Goal: Task Accomplishment & Management: Complete application form

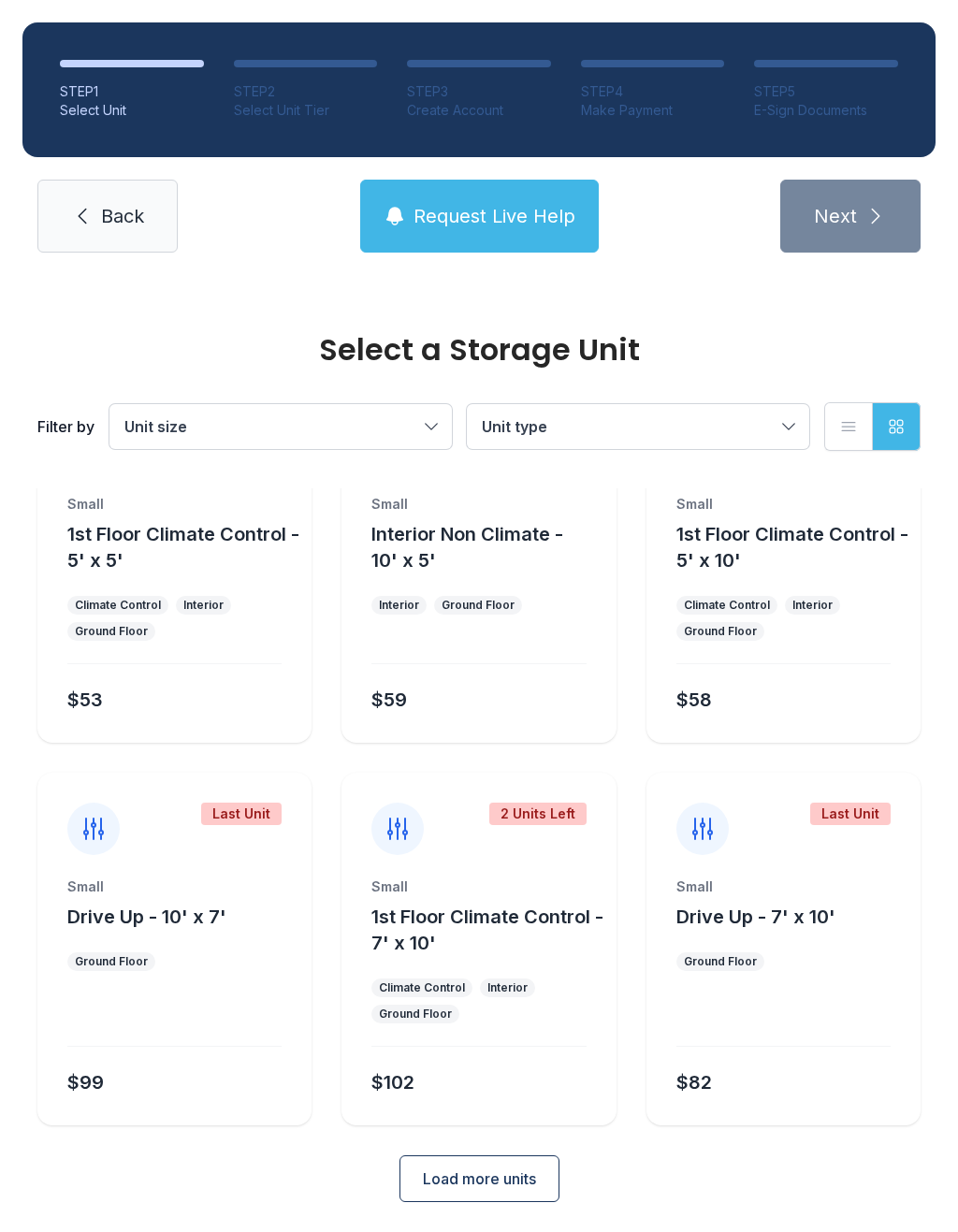
scroll to position [101, 0]
click at [473, 1185] on span "Load more units" at bounding box center [479, 1179] width 113 height 22
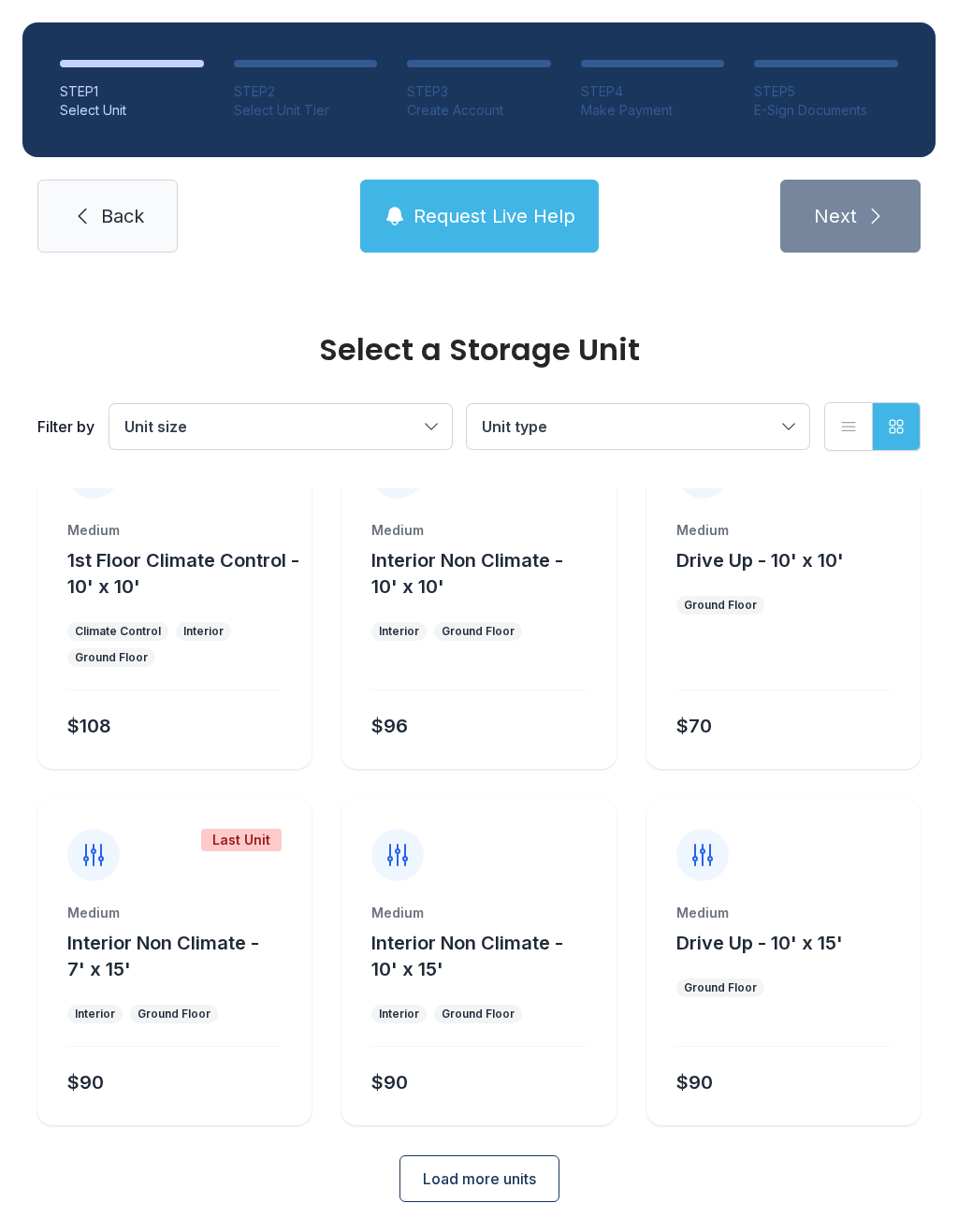
scroll to position [840, 0]
click at [462, 1182] on span "Load more units" at bounding box center [479, 1179] width 113 height 22
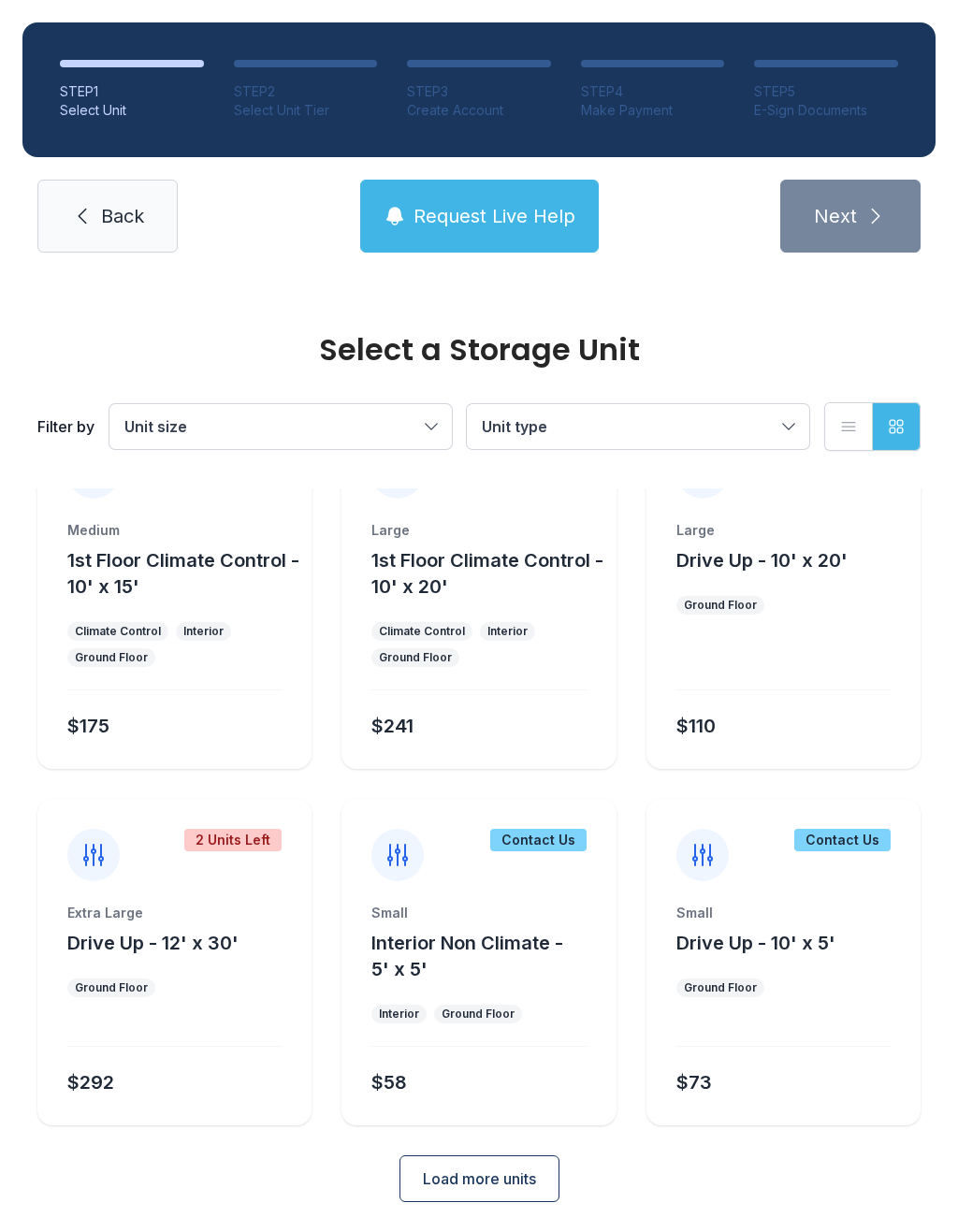
scroll to position [1579, 0]
click at [818, 666] on div at bounding box center [783, 664] width 214 height 53
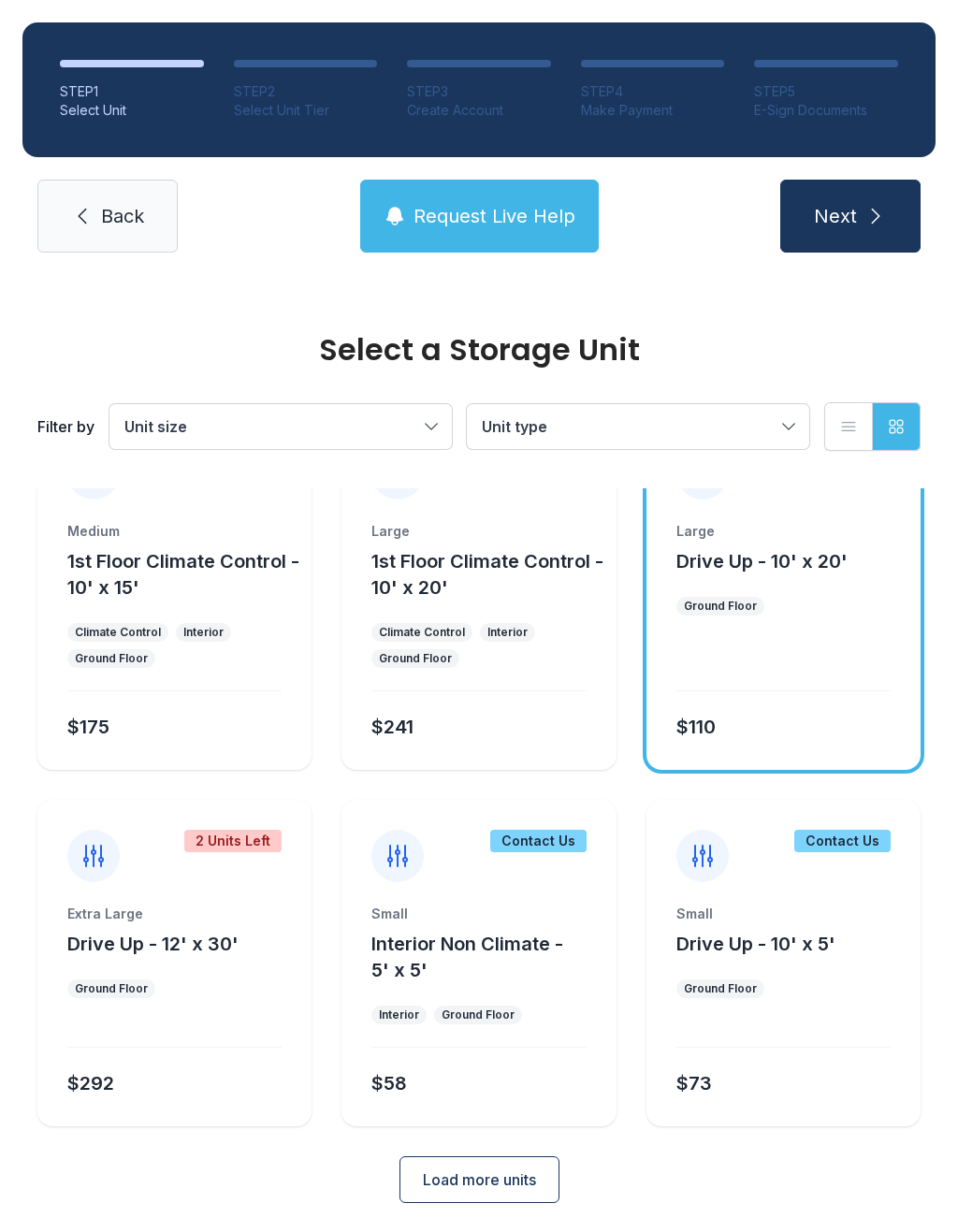
click at [870, 205] on icon "submit" at bounding box center [875, 215] width 22 height 22
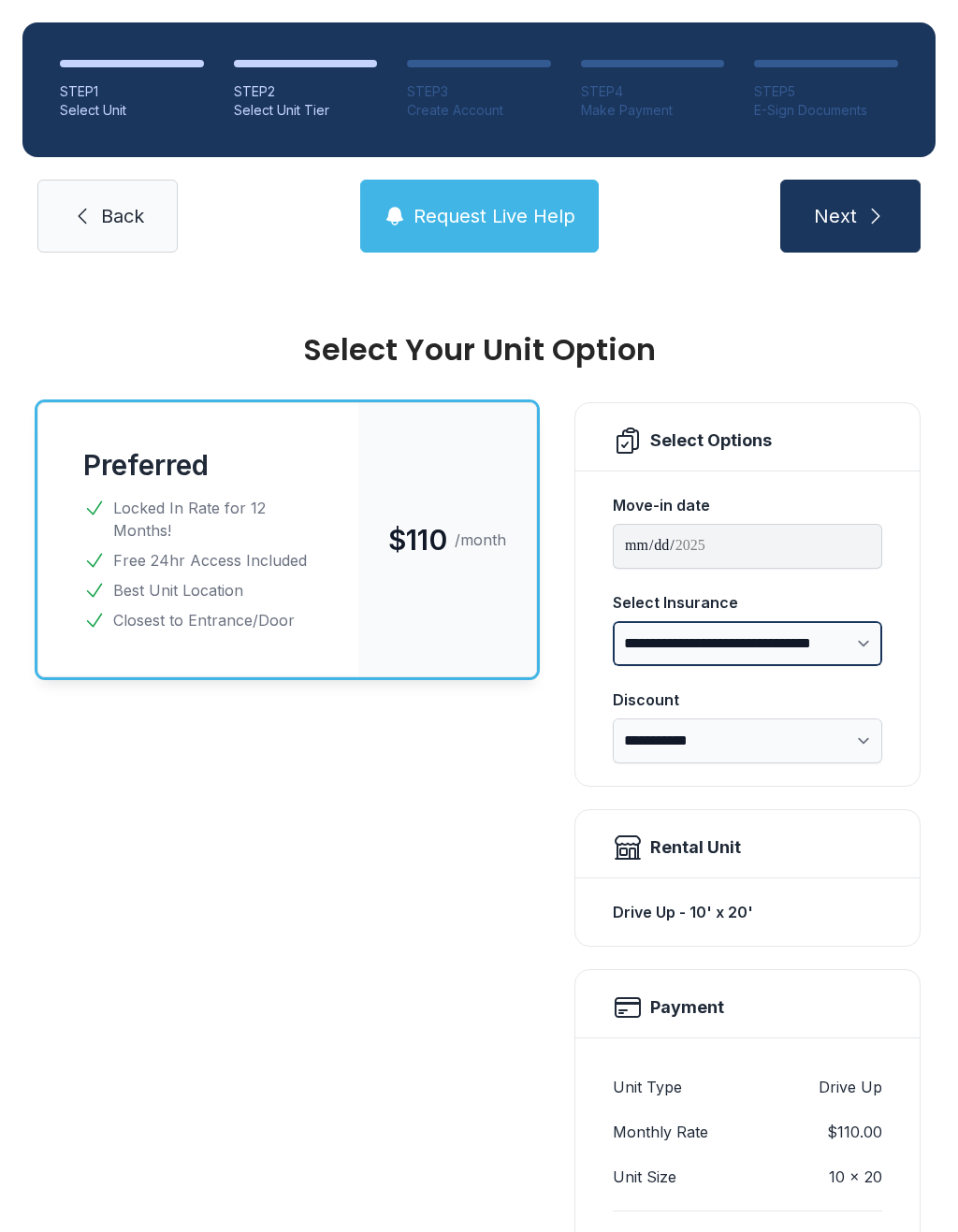
click at [871, 639] on select "**********" at bounding box center [747, 643] width 269 height 45
click at [865, 739] on select "**********" at bounding box center [747, 741] width 269 height 45
click at [851, 204] on span "Next" at bounding box center [835, 215] width 43 height 26
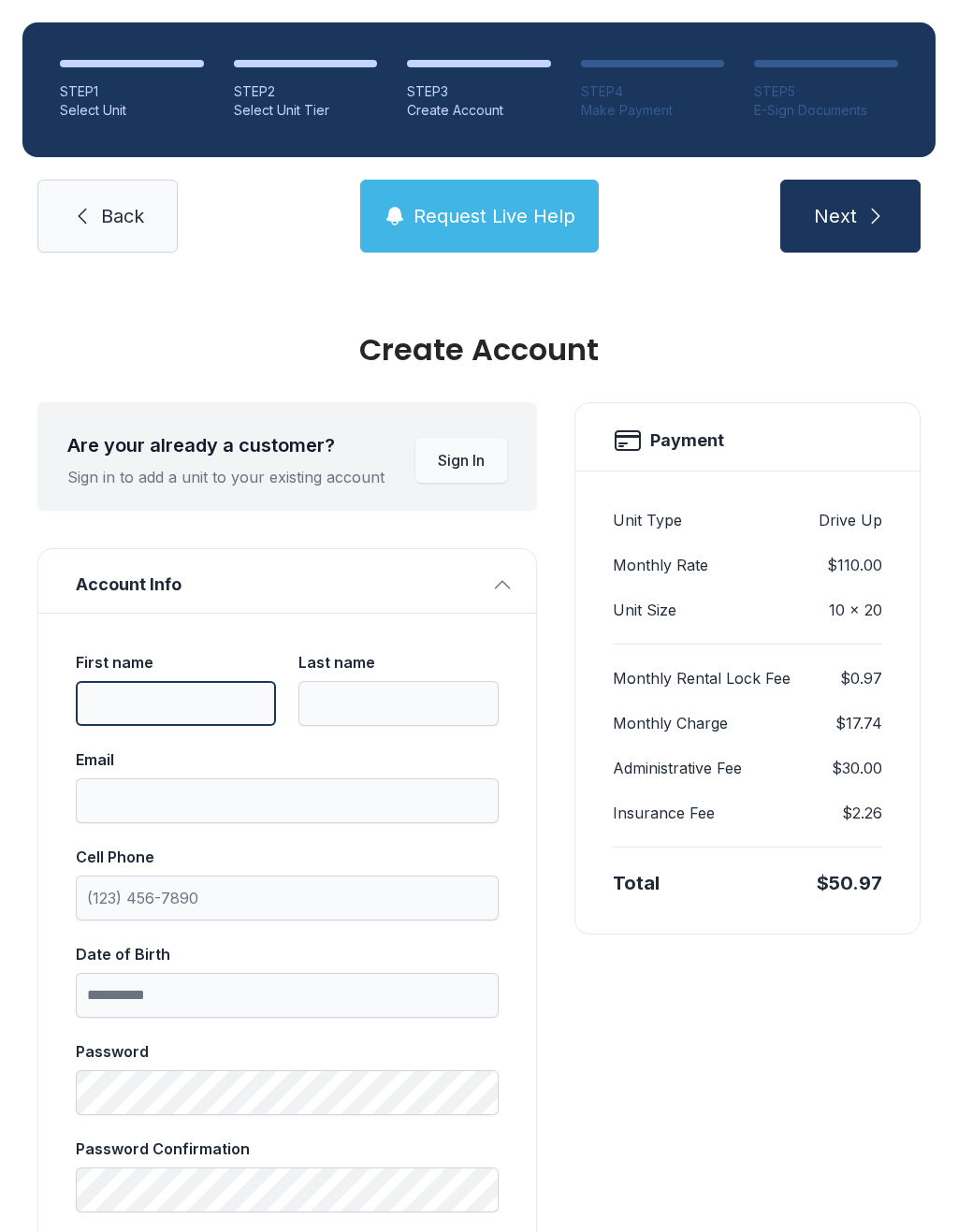
click at [110, 700] on input "First name" at bounding box center [177, 703] width 201 height 45
type input "******"
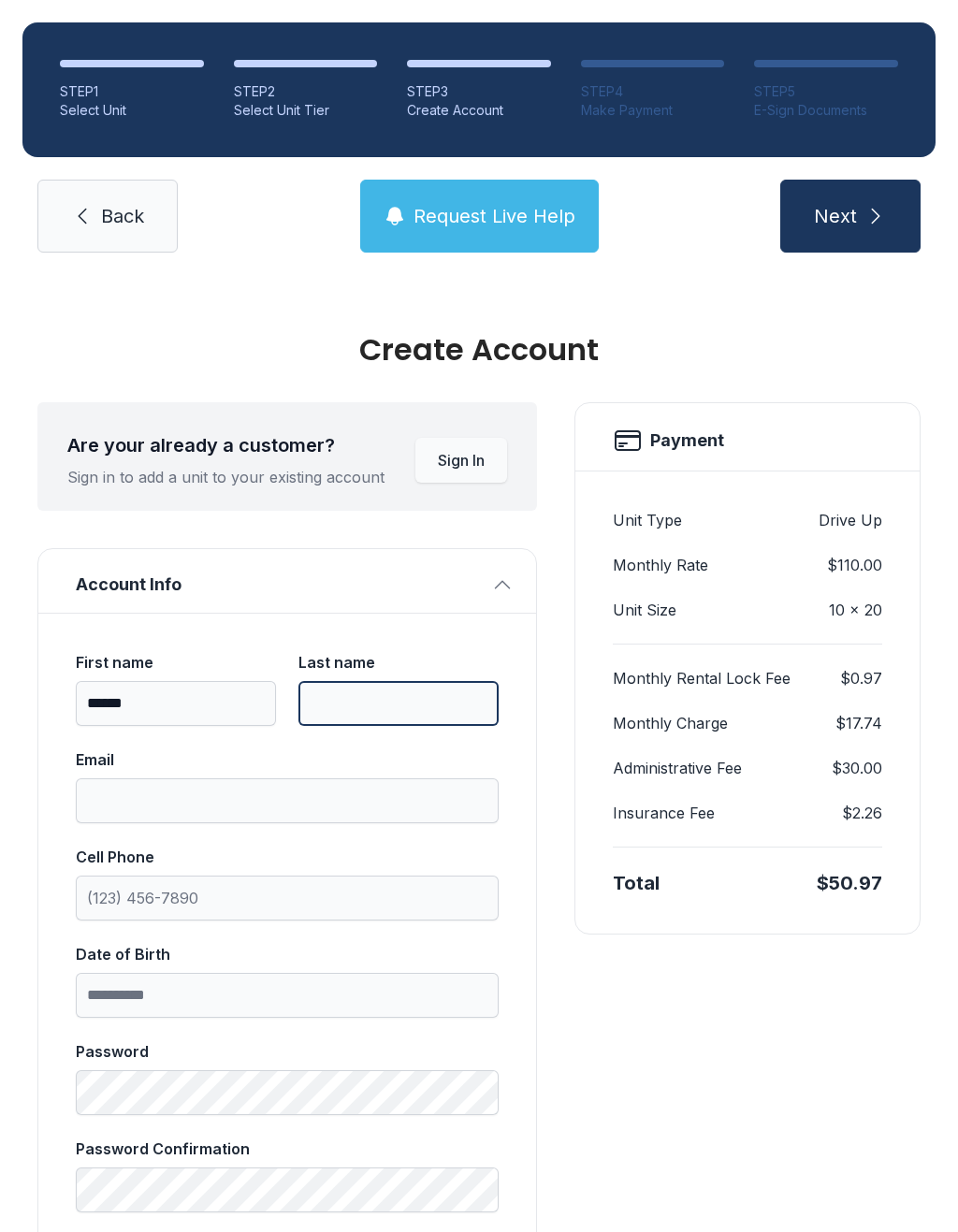
click at [348, 698] on input "Last name" at bounding box center [398, 703] width 201 height 45
type input "********"
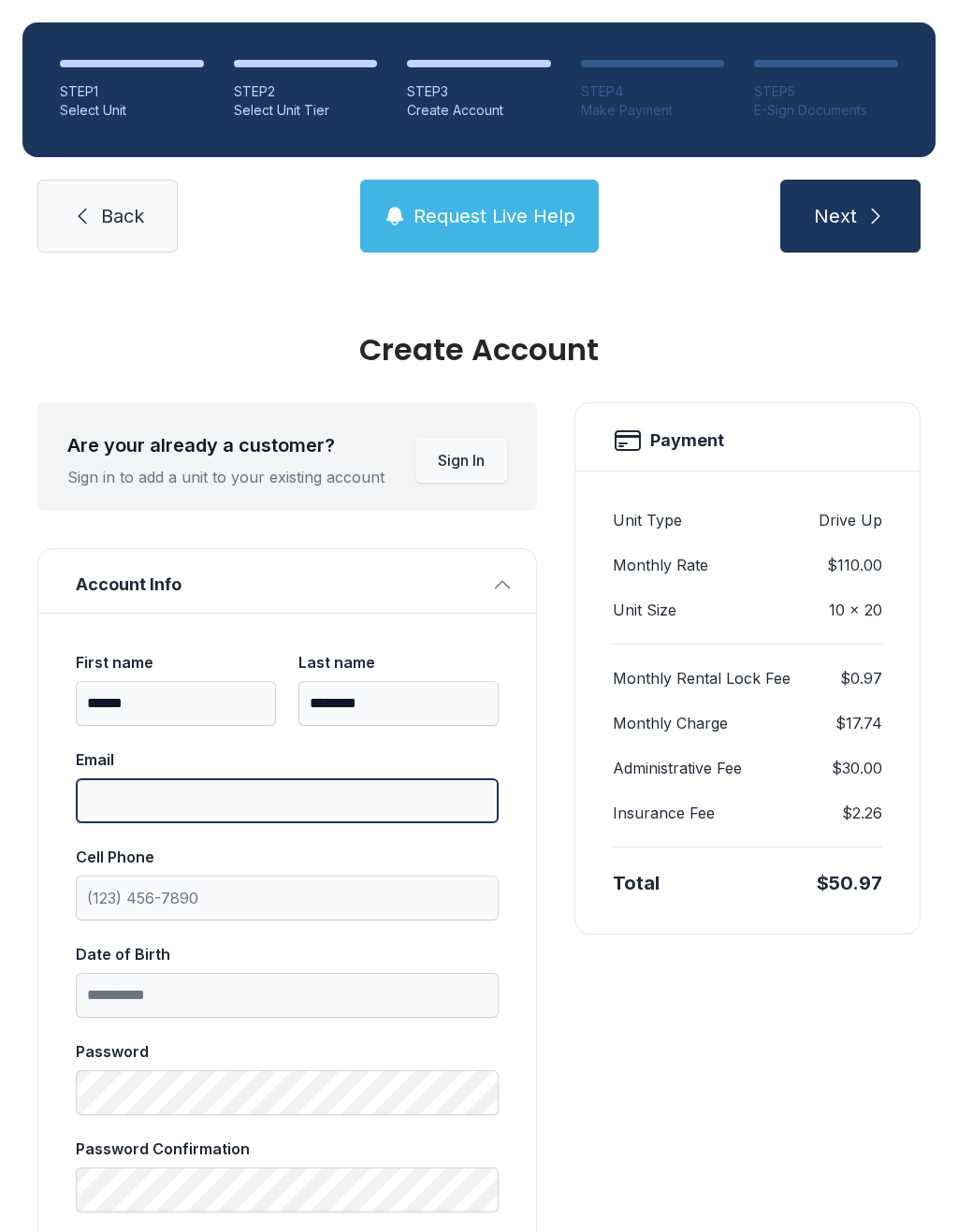
click at [141, 805] on input "Email" at bounding box center [287, 801] width 423 height 45
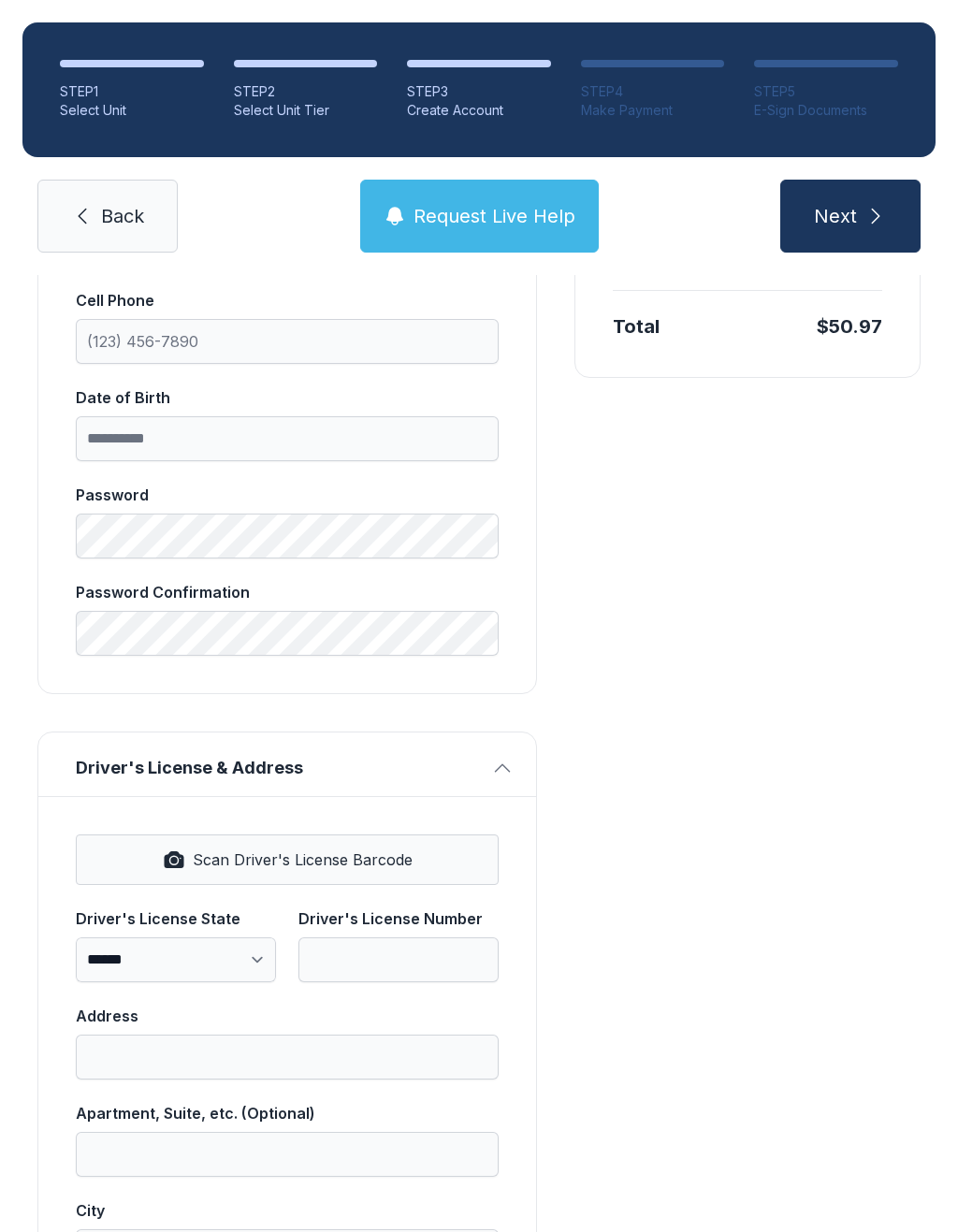
scroll to position [551, 0]
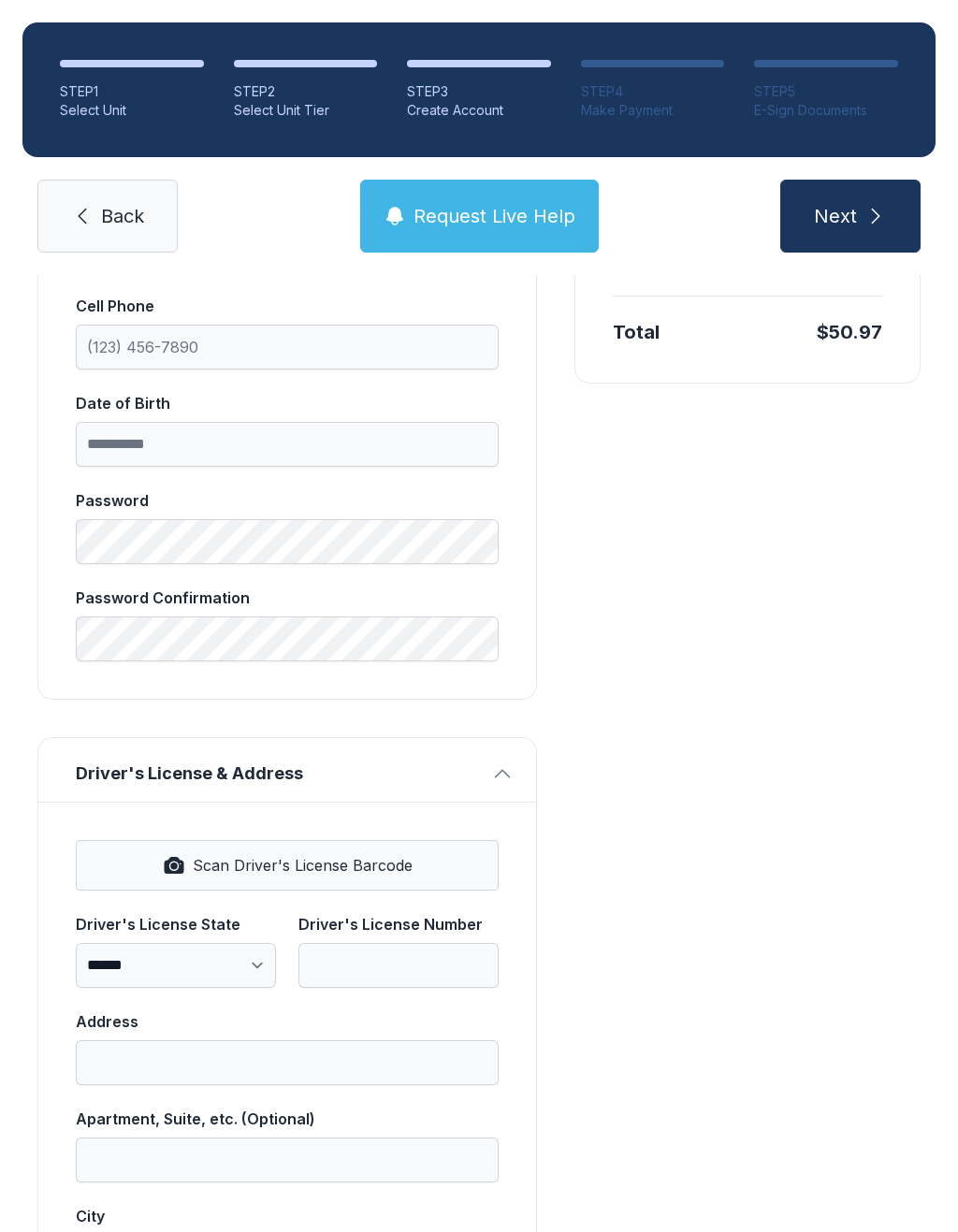
type input "**********"
click at [109, 344] on input "Cell Phone" at bounding box center [287, 347] width 423 height 45
type input "[PHONE_NUMBER]"
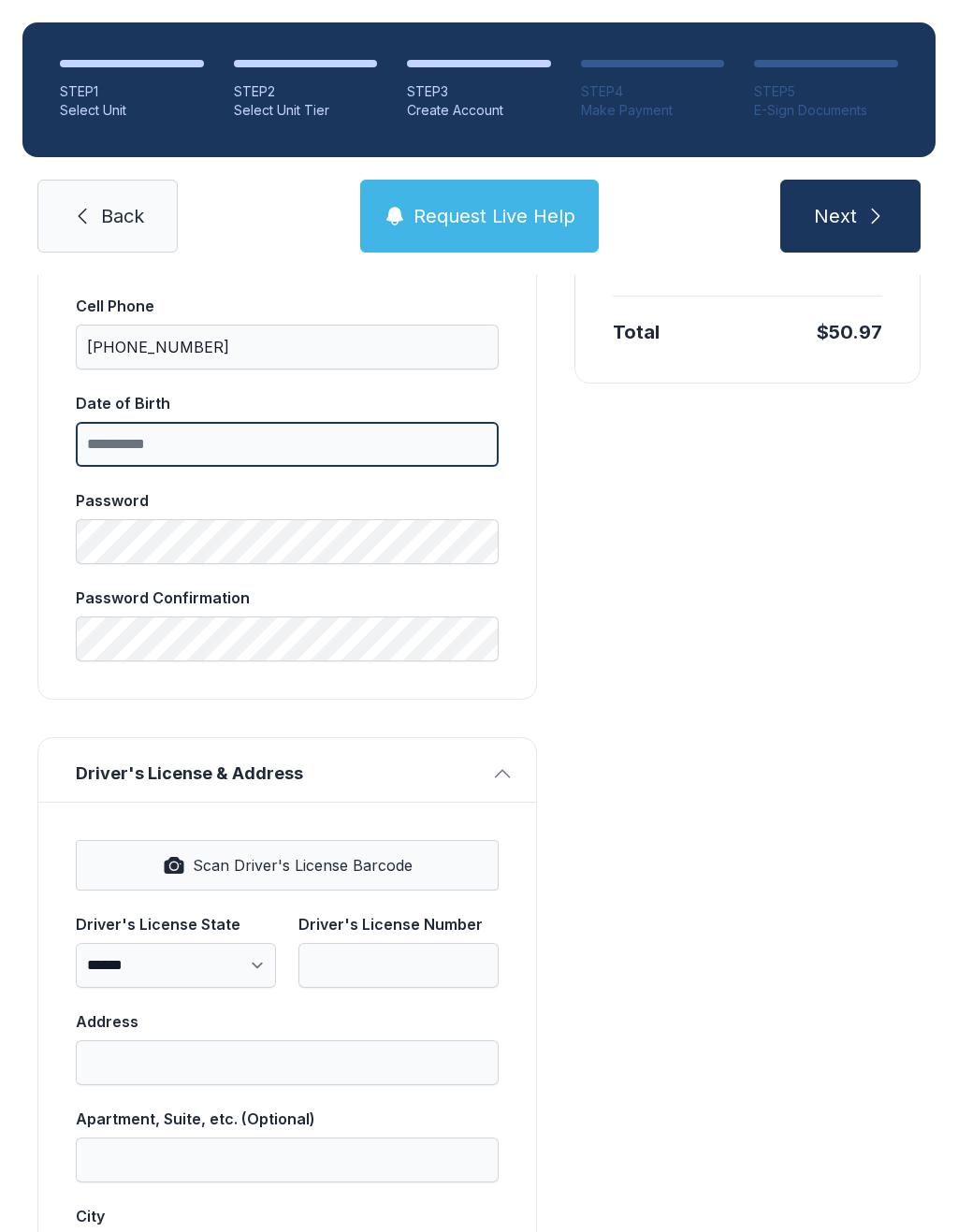
click at [102, 463] on input "Date of Birth" at bounding box center [287, 444] width 423 height 45
type input "**********"
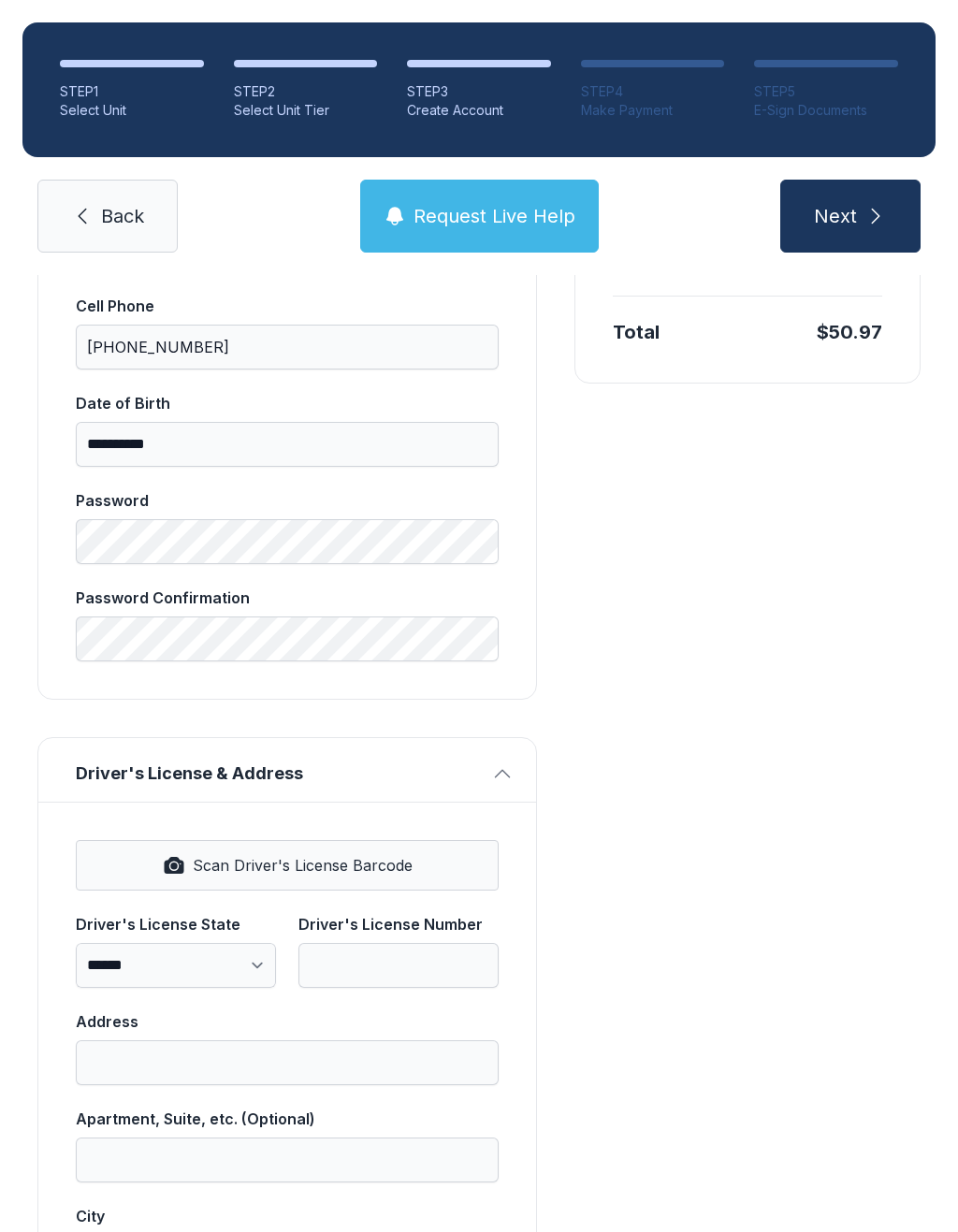
click at [103, 207] on span "Back" at bounding box center [123, 215] width 43 height 26
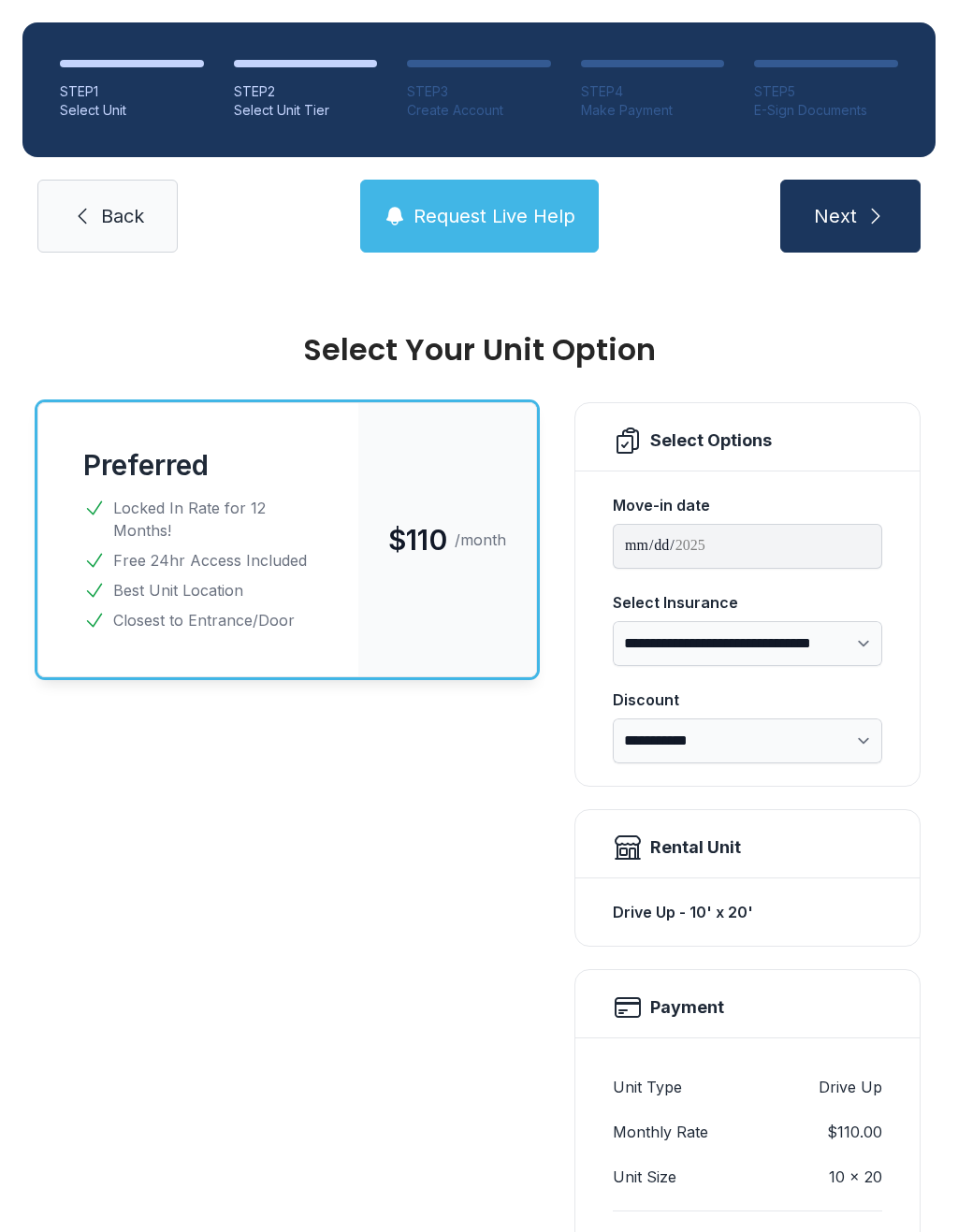
click at [102, 206] on span "Back" at bounding box center [123, 215] width 43 height 26
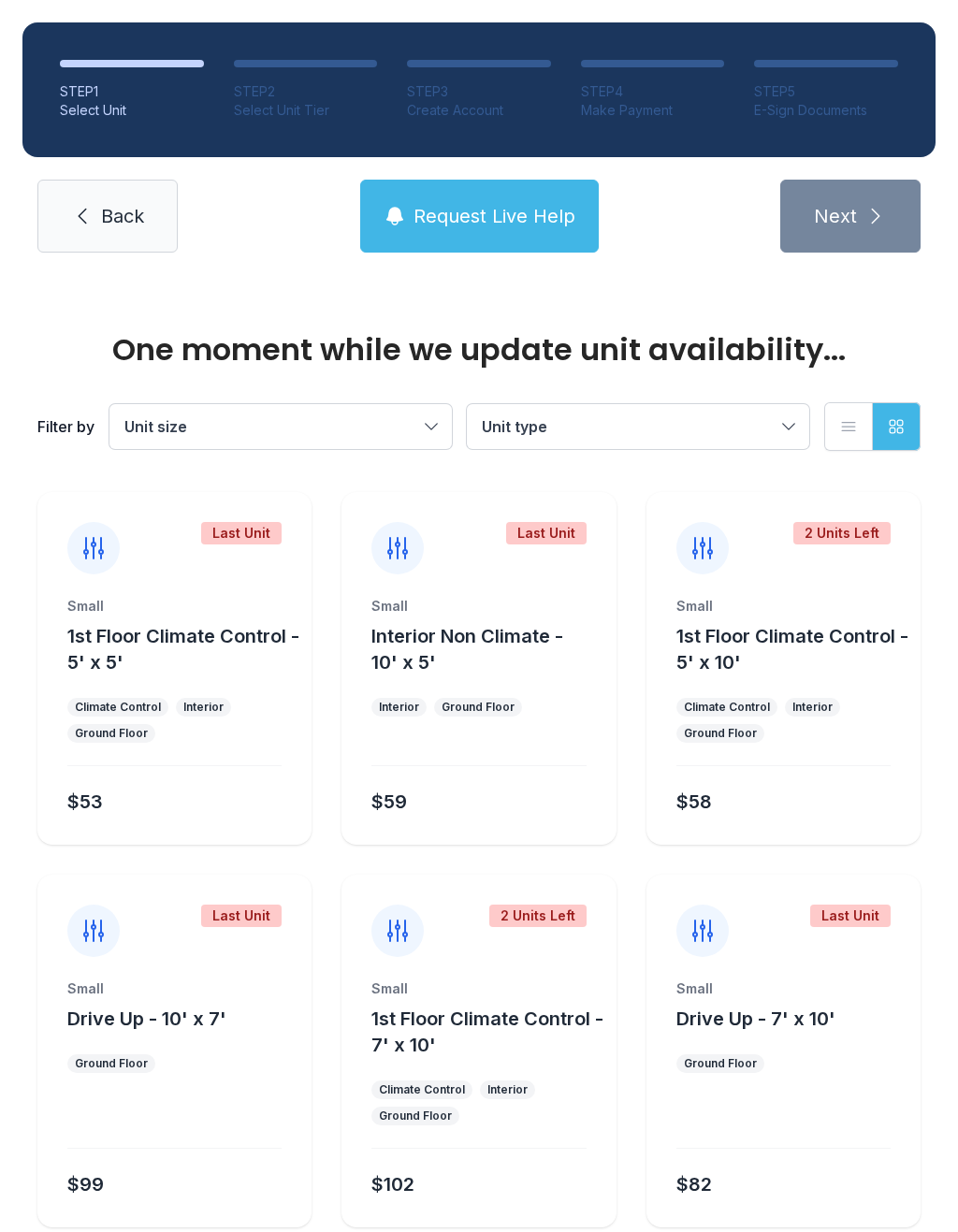
click at [99, 209] on link "Back" at bounding box center [107, 216] width 140 height 73
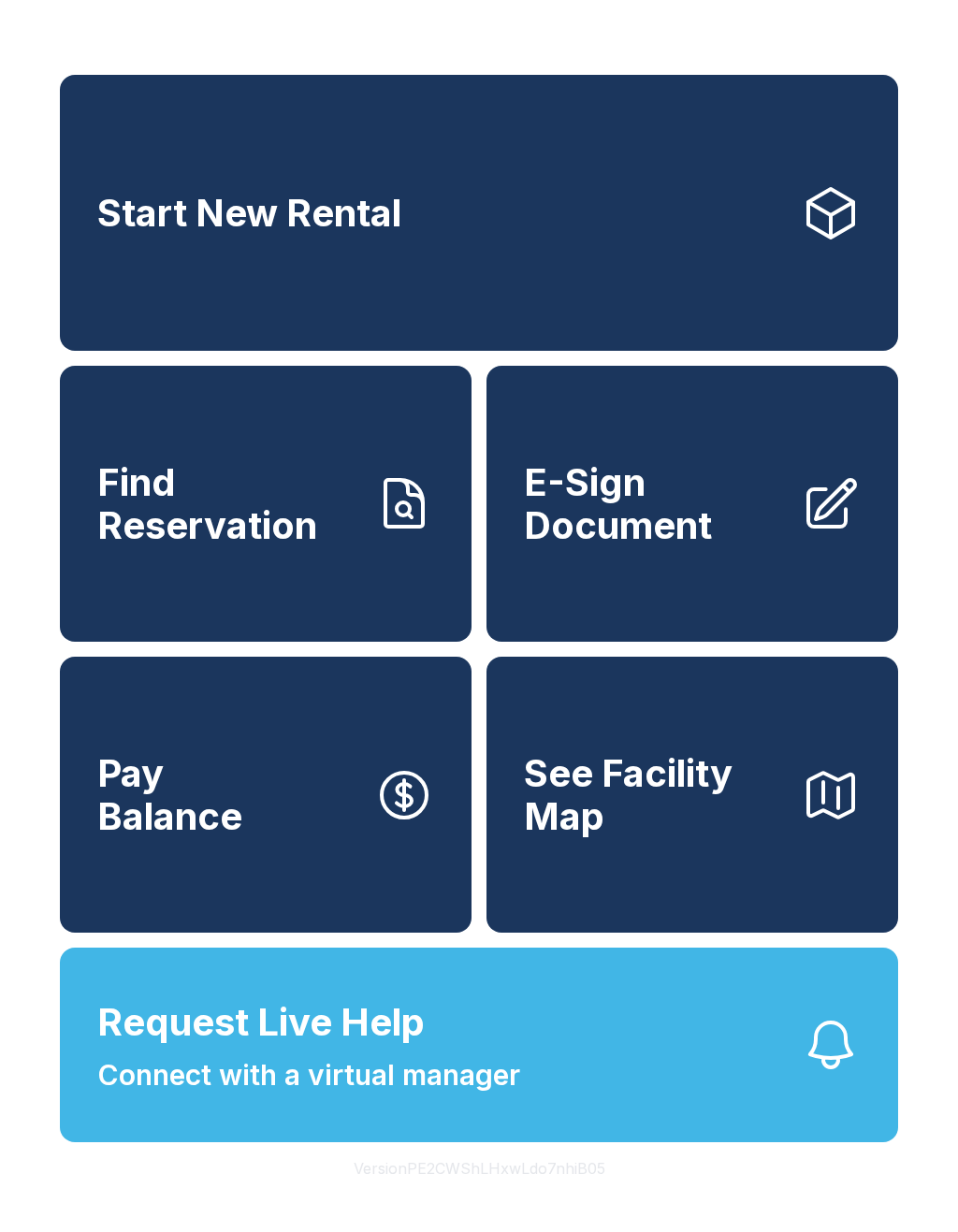
click at [613, 491] on span "E-Sign Document" at bounding box center [655, 504] width 262 height 85
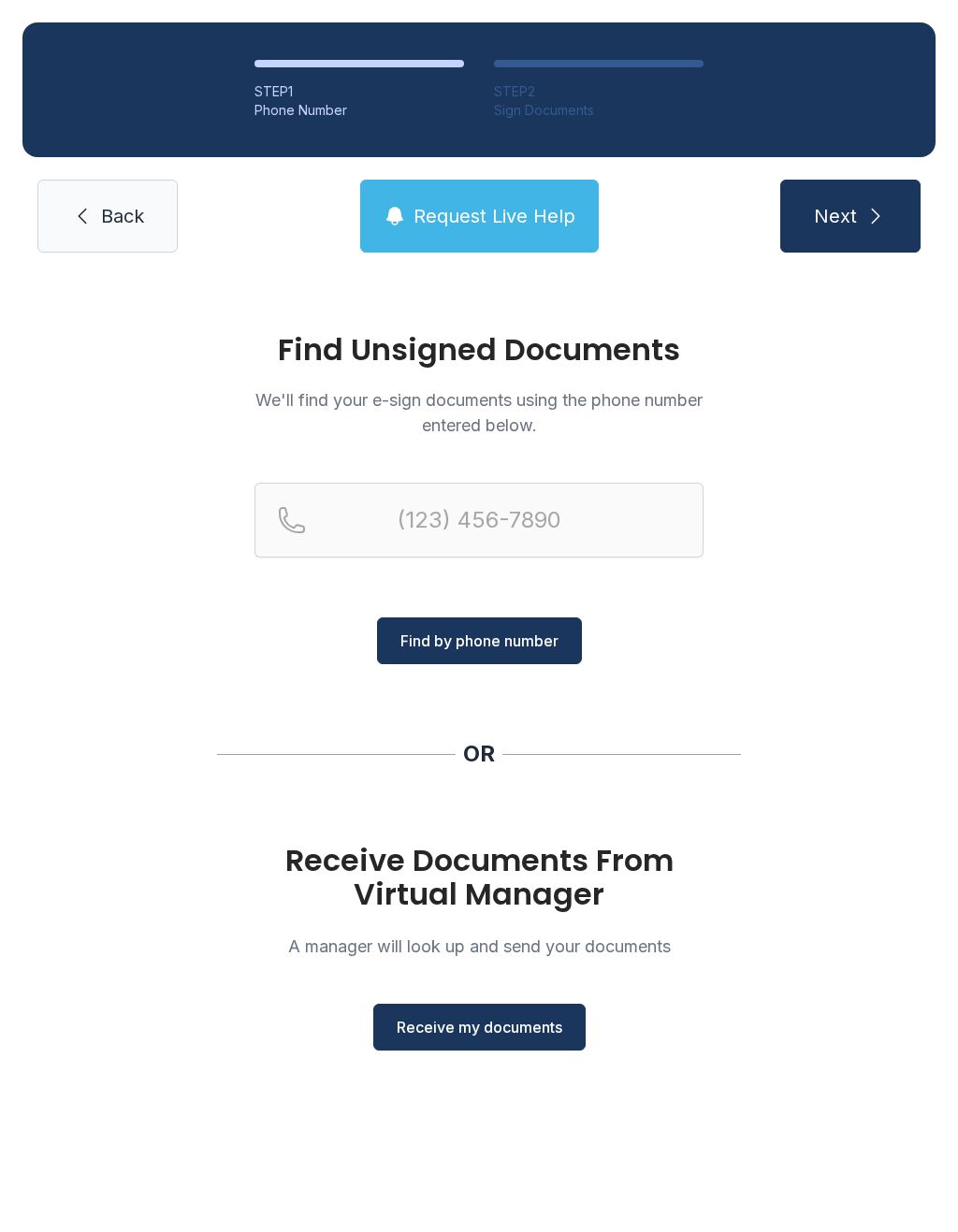
click at [449, 1017] on span "Receive my documents" at bounding box center [479, 1027] width 166 height 22
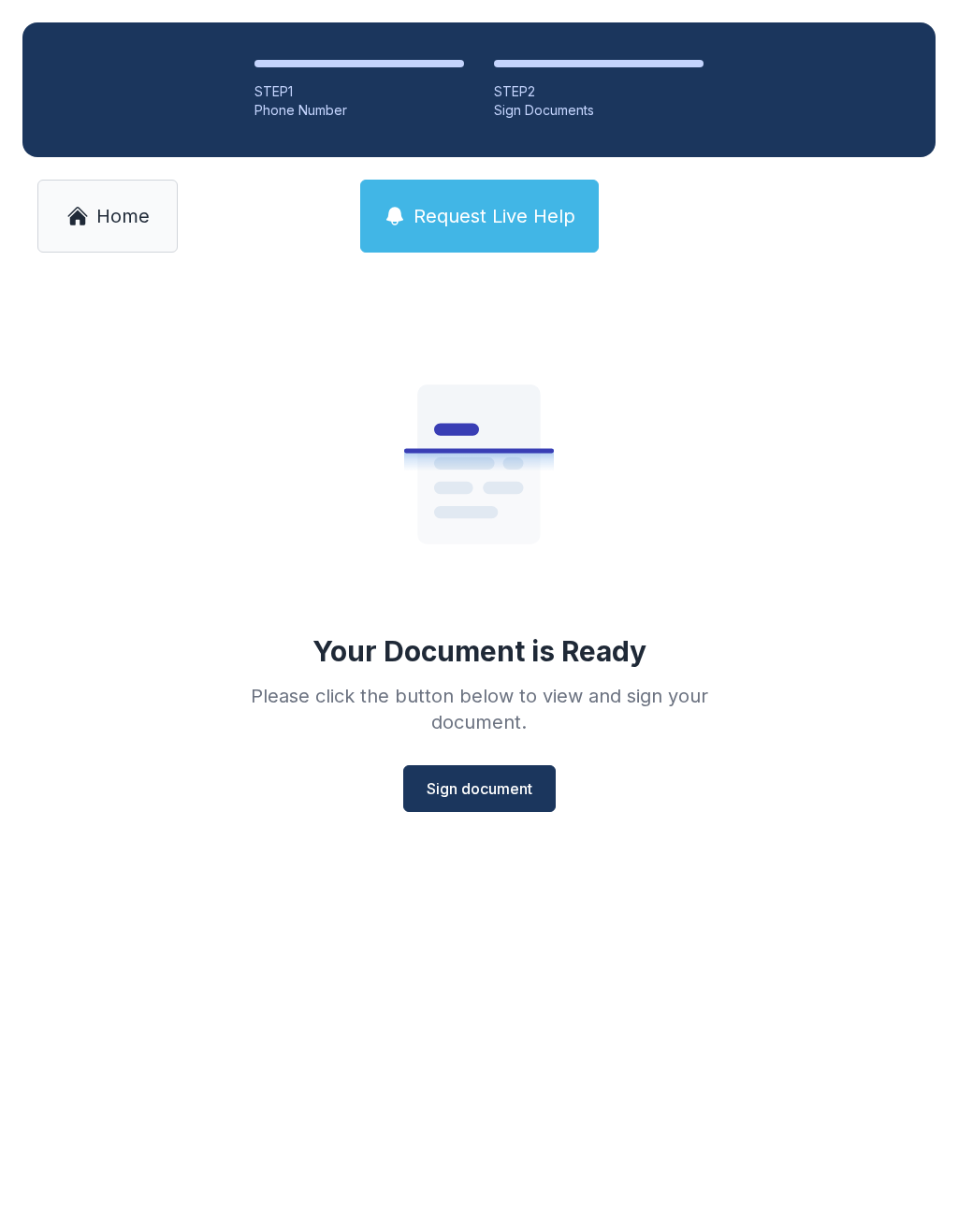
click at [431, 789] on span "Sign document" at bounding box center [479, 788] width 106 height 22
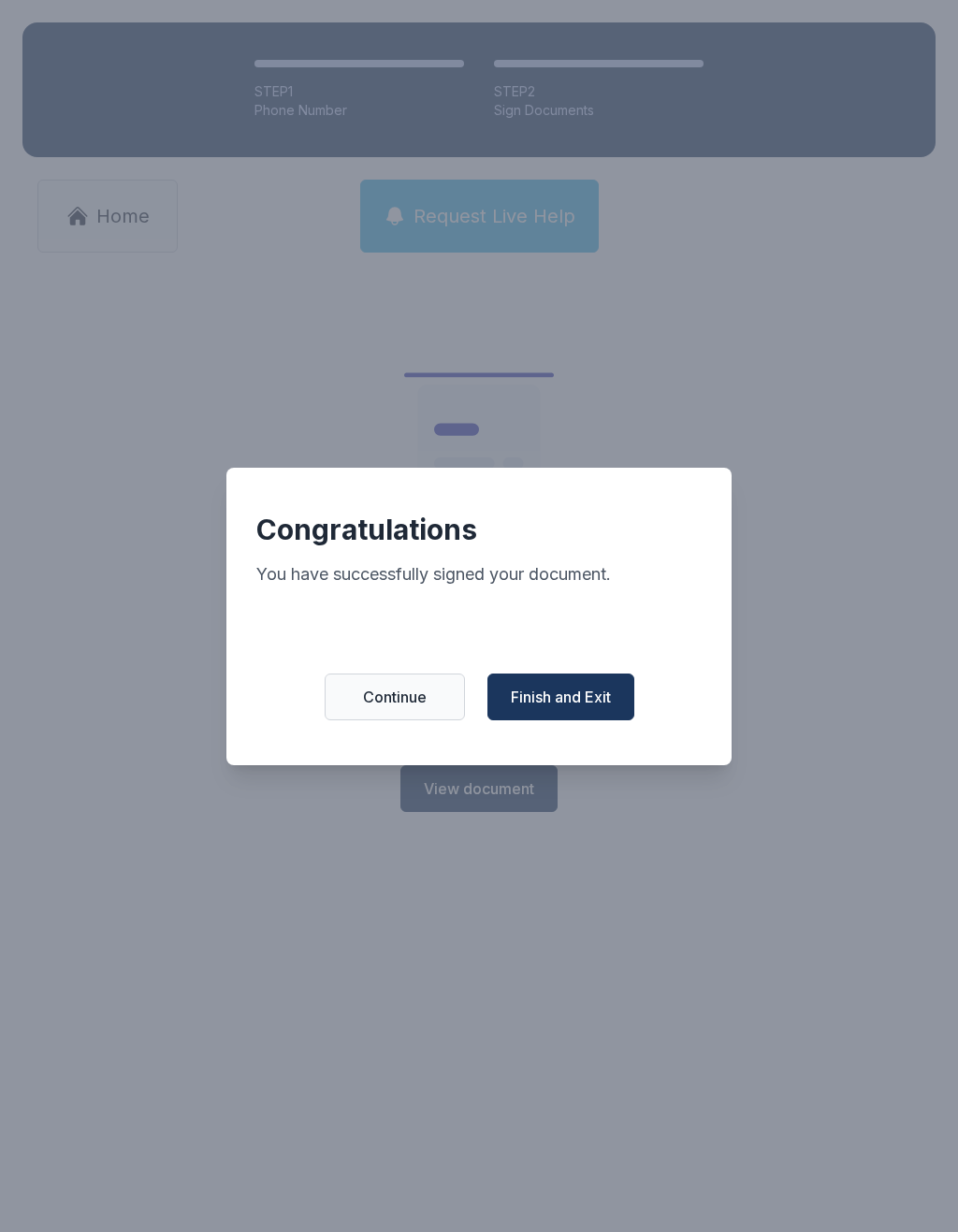
click at [565, 692] on button "Finish and Exit" at bounding box center [561, 697] width 147 height 46
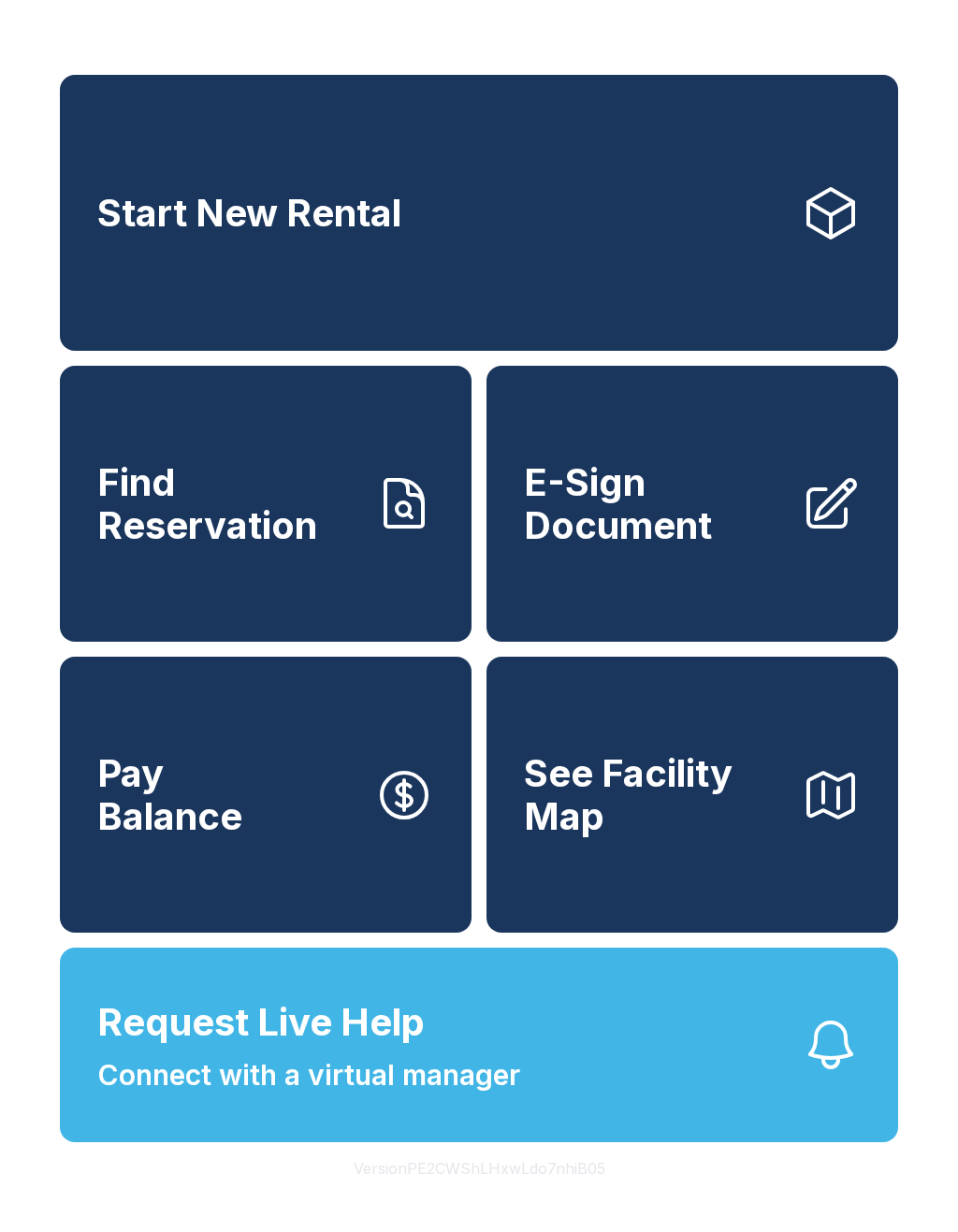
click at [632, 539] on span "E-Sign Document" at bounding box center [655, 504] width 262 height 85
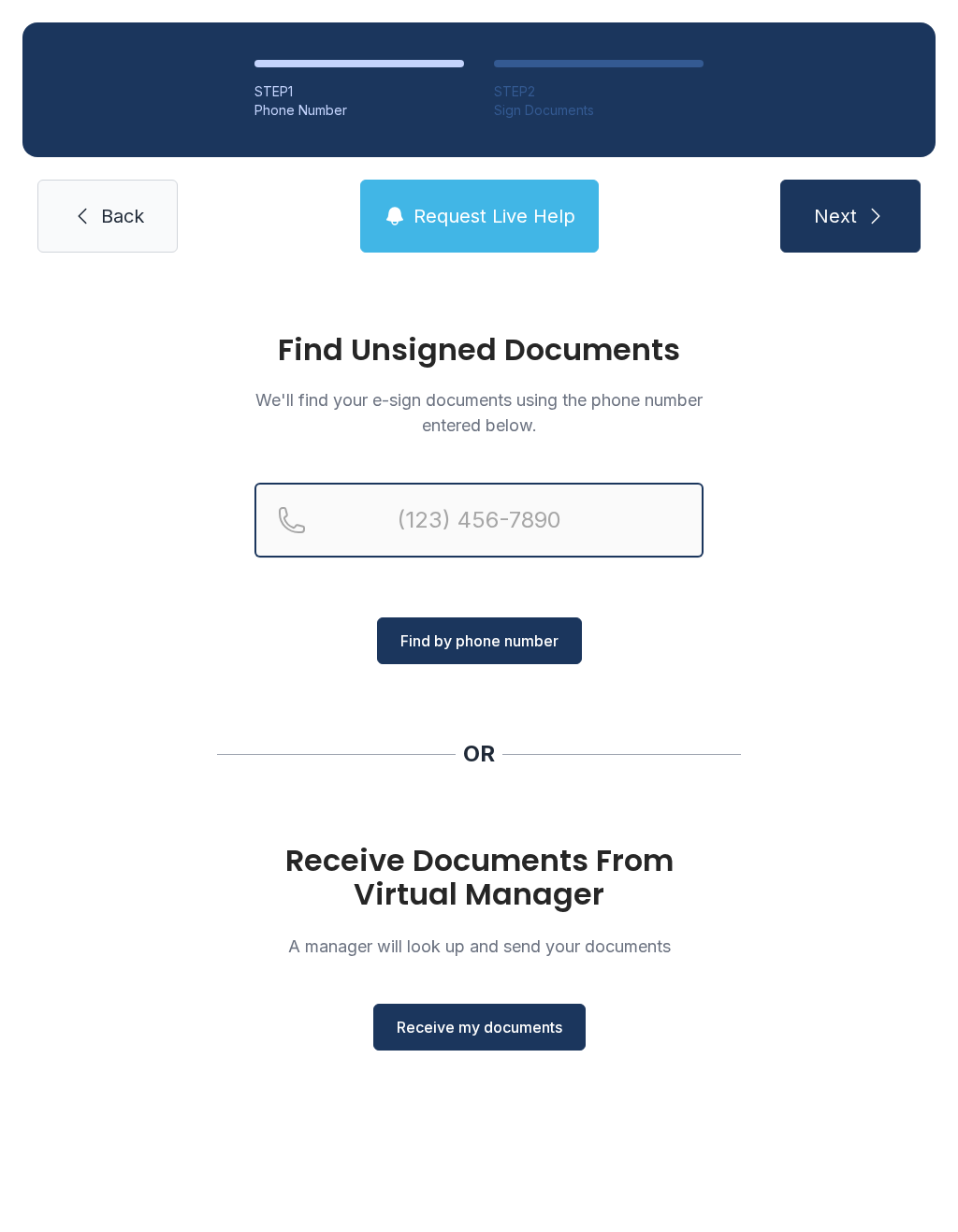
click at [381, 515] on input "Reservation phone number" at bounding box center [479, 520] width 449 height 75
type input "("
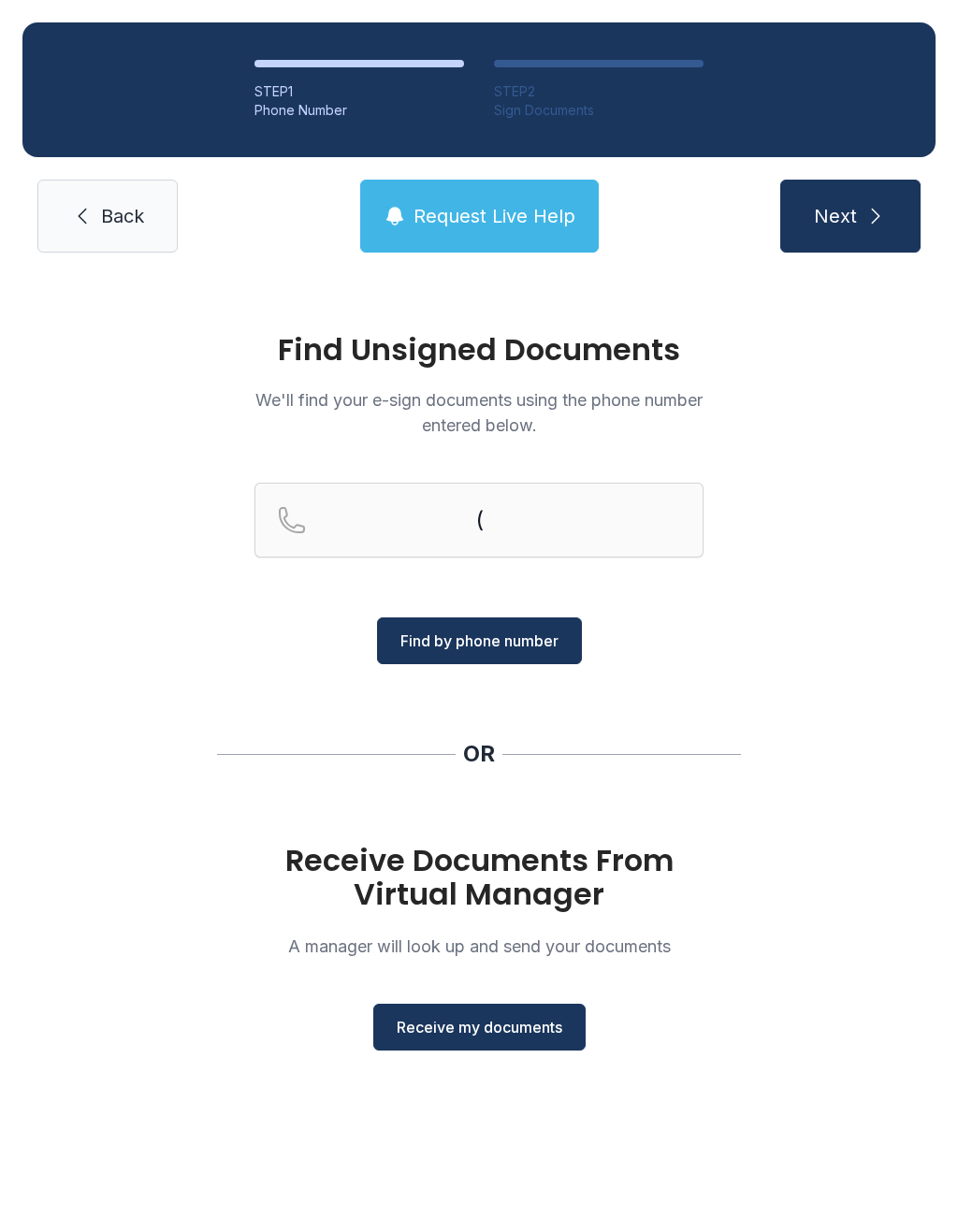
click at [117, 670] on div "Find Unsigned Documents We'll find your e-sign documents using the phone number…" at bounding box center [479, 700] width 958 height 851
click at [443, 1027] on span "Receive my documents" at bounding box center [479, 1027] width 166 height 22
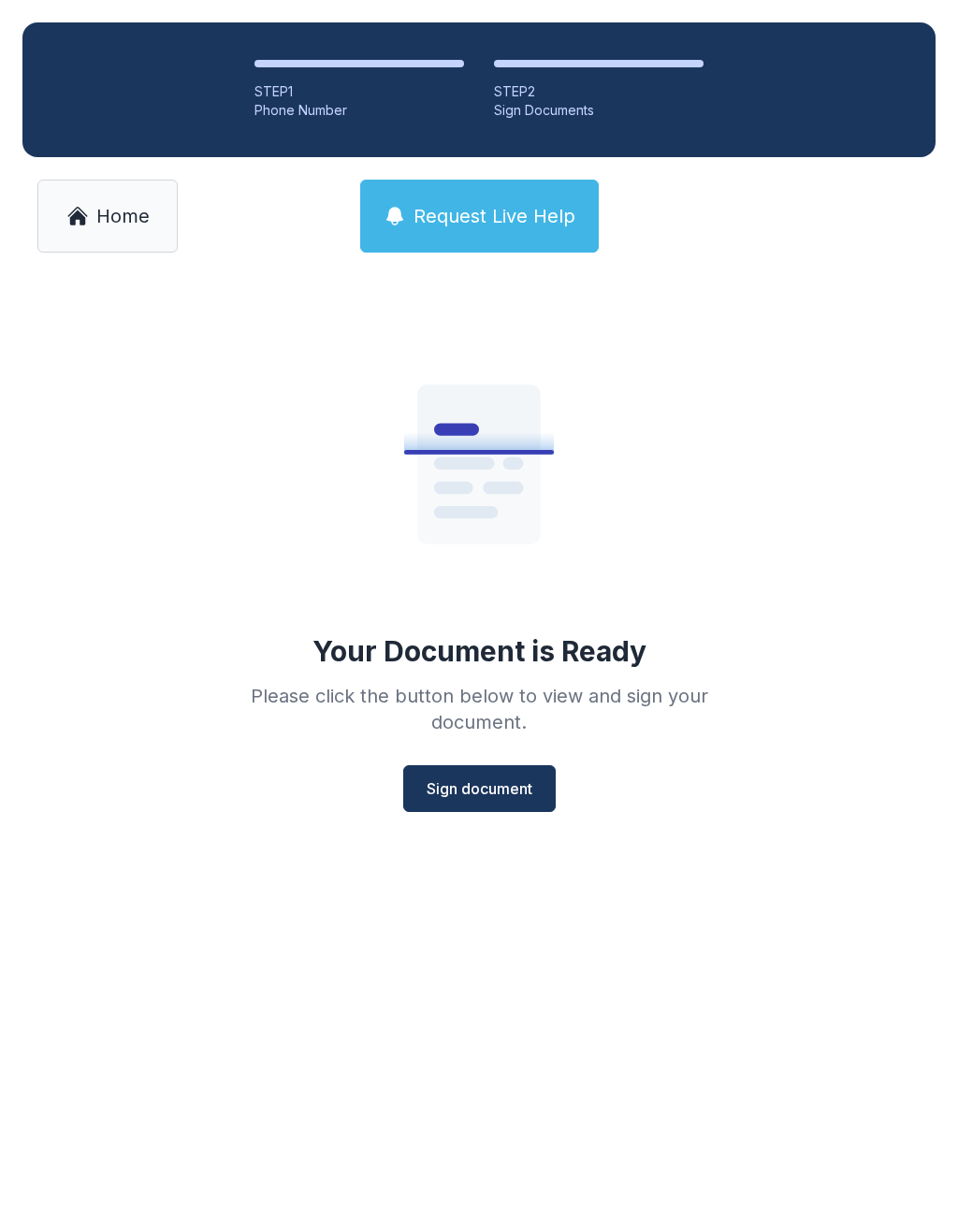
click at [465, 786] on span "Sign document" at bounding box center [479, 788] width 106 height 22
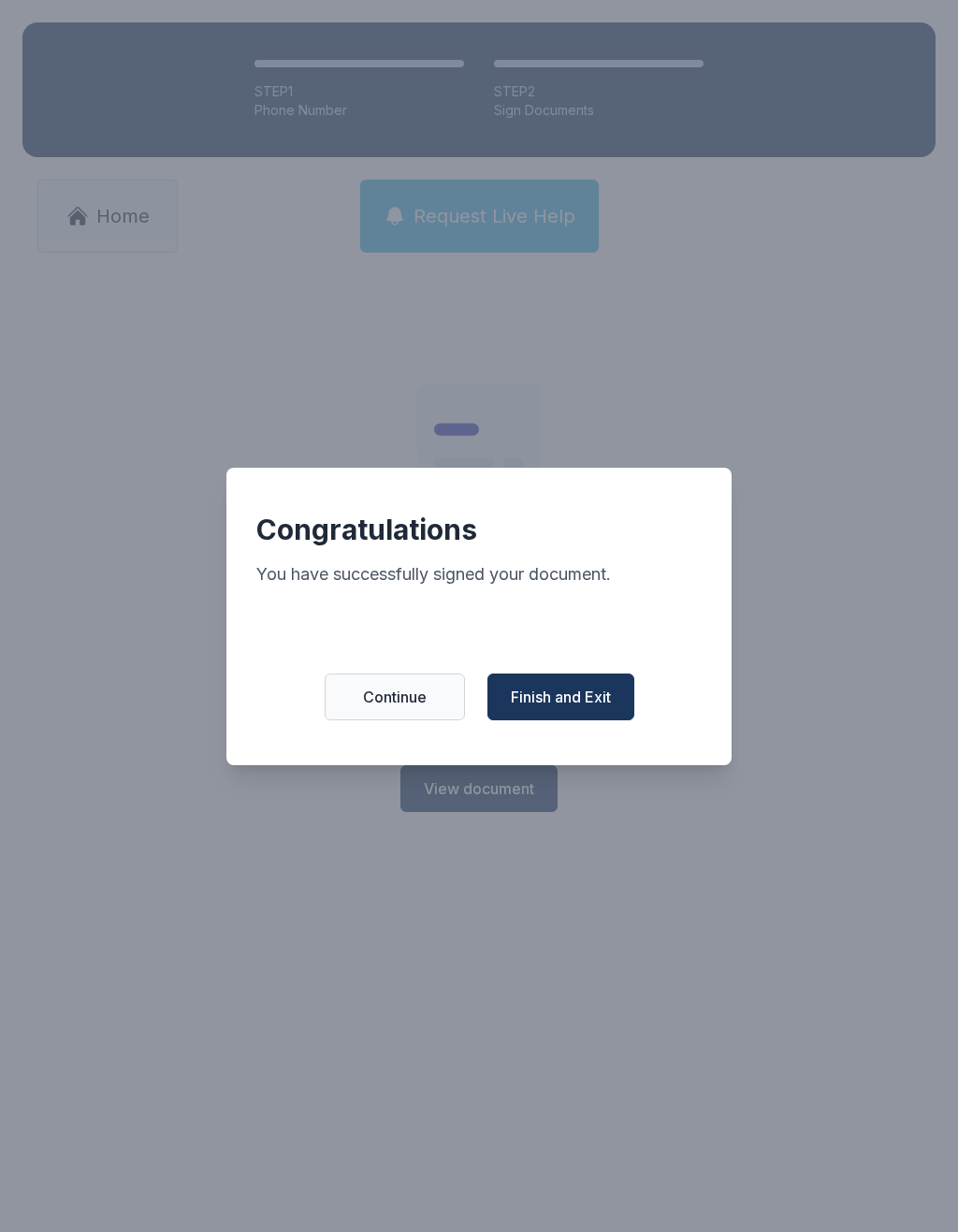
click at [545, 698] on span "Finish and Exit" at bounding box center [561, 697] width 100 height 22
